Goal: Task Accomplishment & Management: Manage account settings

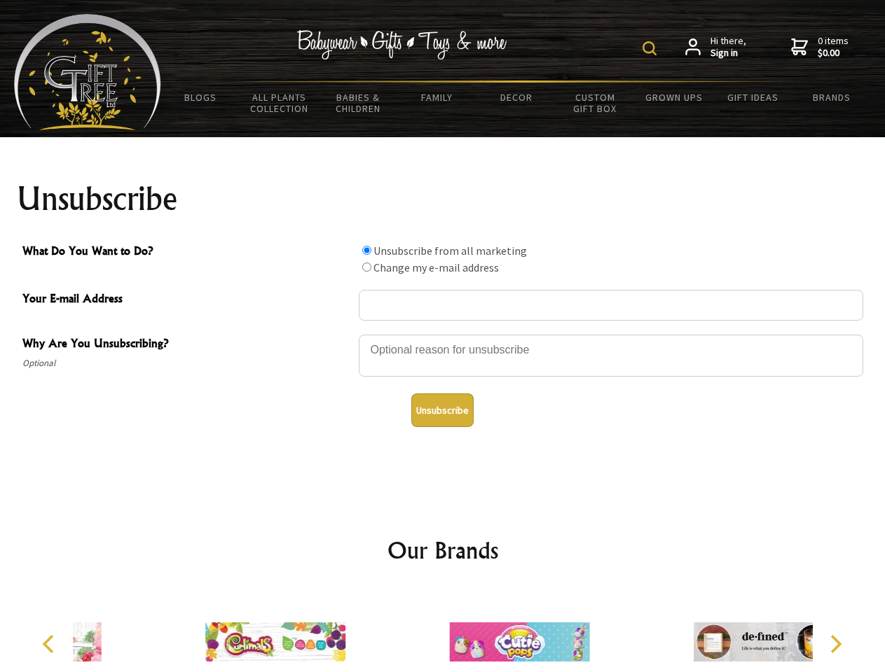
click at [651, 48] on img at bounding box center [649, 48] width 14 height 14
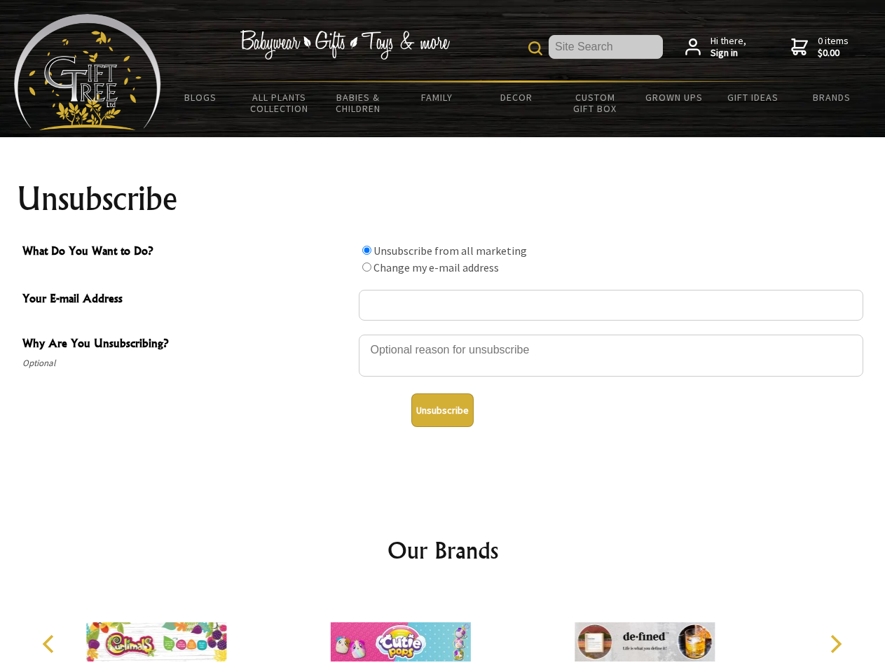
click at [443, 334] on div at bounding box center [611, 357] width 504 height 49
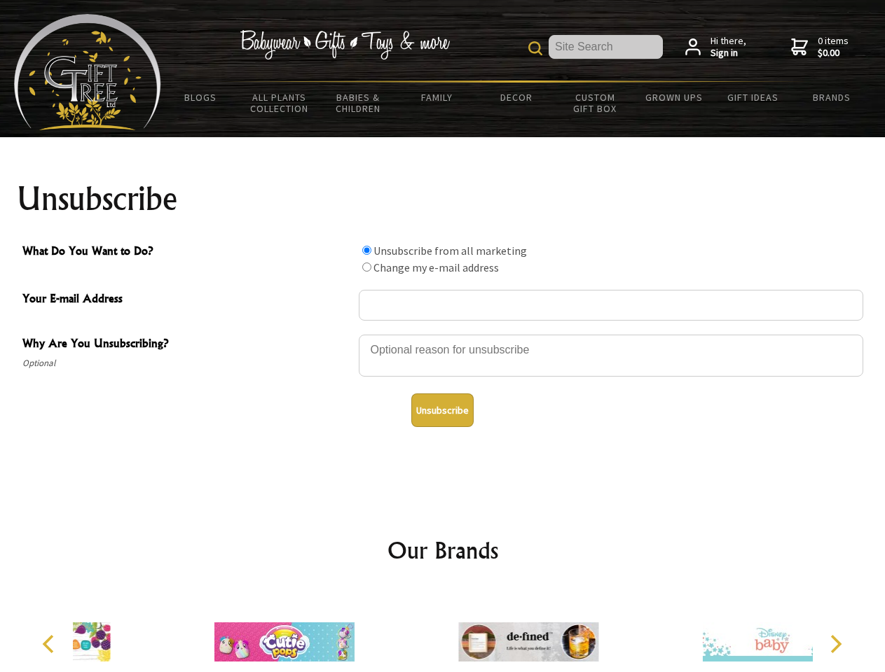
click at [366, 250] on input "What Do You Want to Do?" at bounding box center [366, 250] width 9 height 9
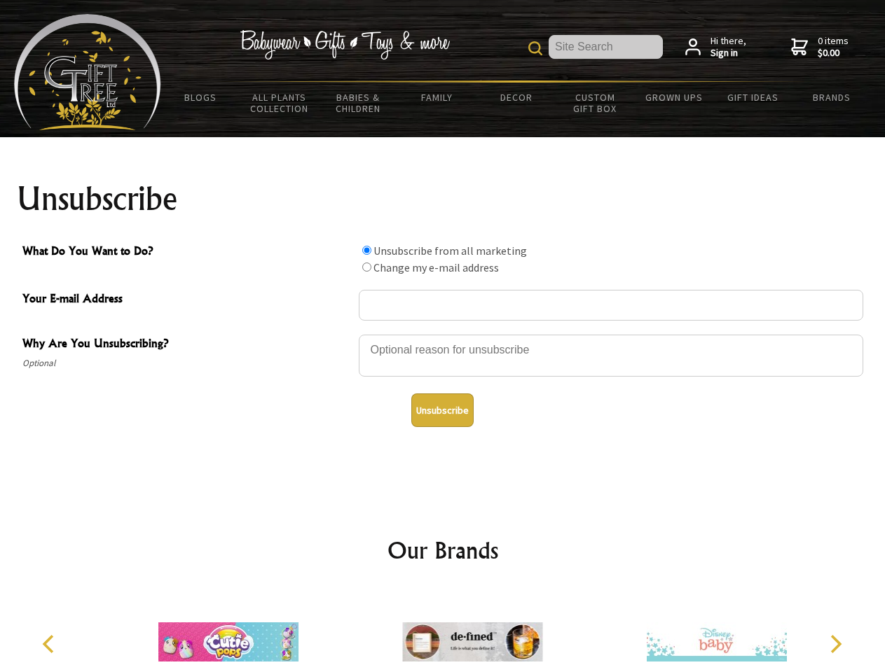
click at [366, 267] on input "What Do You Want to Do?" at bounding box center [366, 267] width 9 height 9
radio input "true"
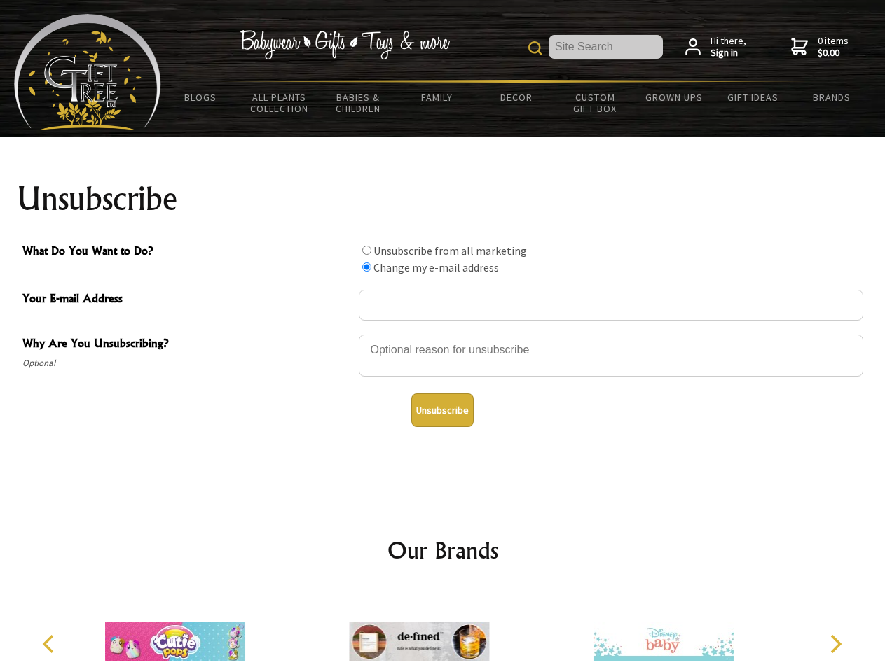
click at [442, 410] on button "Unsubscribe" at bounding box center [442, 411] width 62 height 34
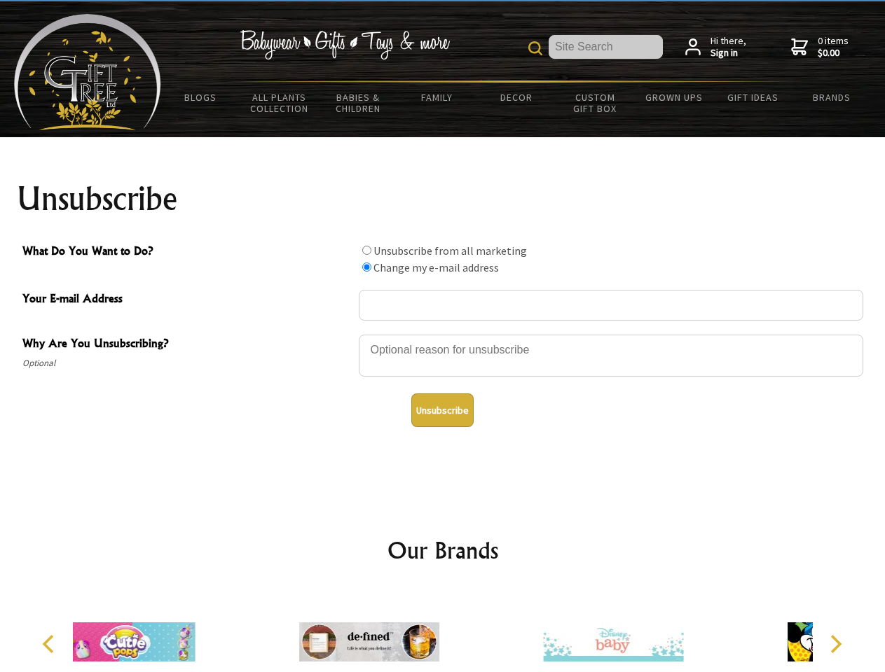
click at [443, 631] on div at bounding box center [369, 644] width 244 height 109
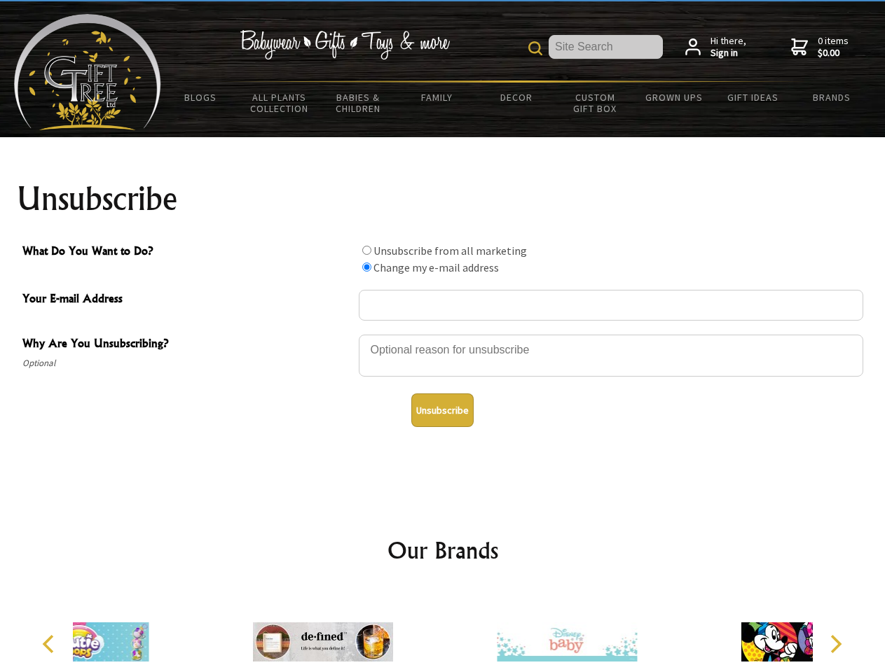
click at [50, 644] on icon "Previous" at bounding box center [50, 644] width 18 height 18
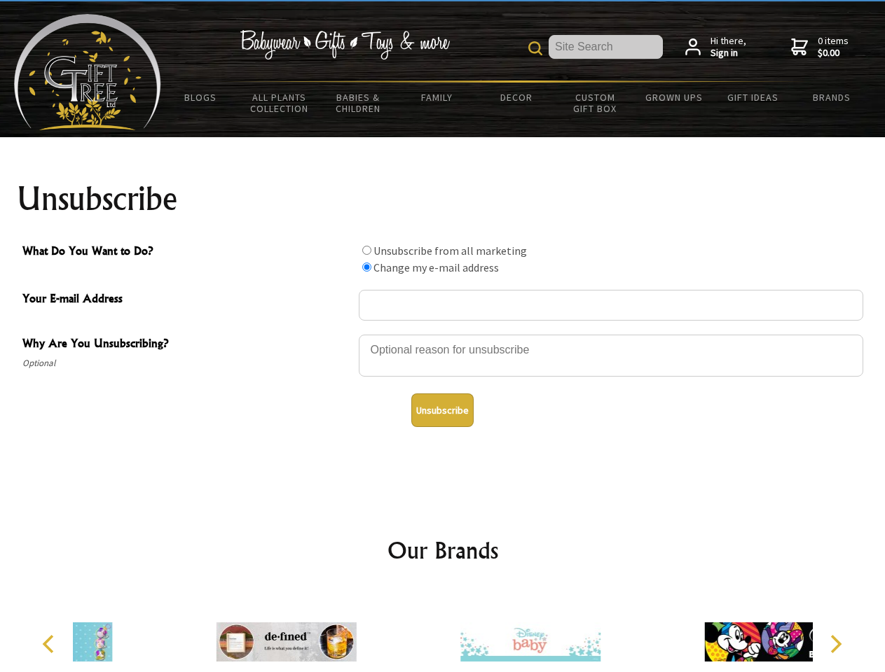
click at [835, 644] on icon "Next" at bounding box center [834, 644] width 18 height 18
